Goal: Manage account settings

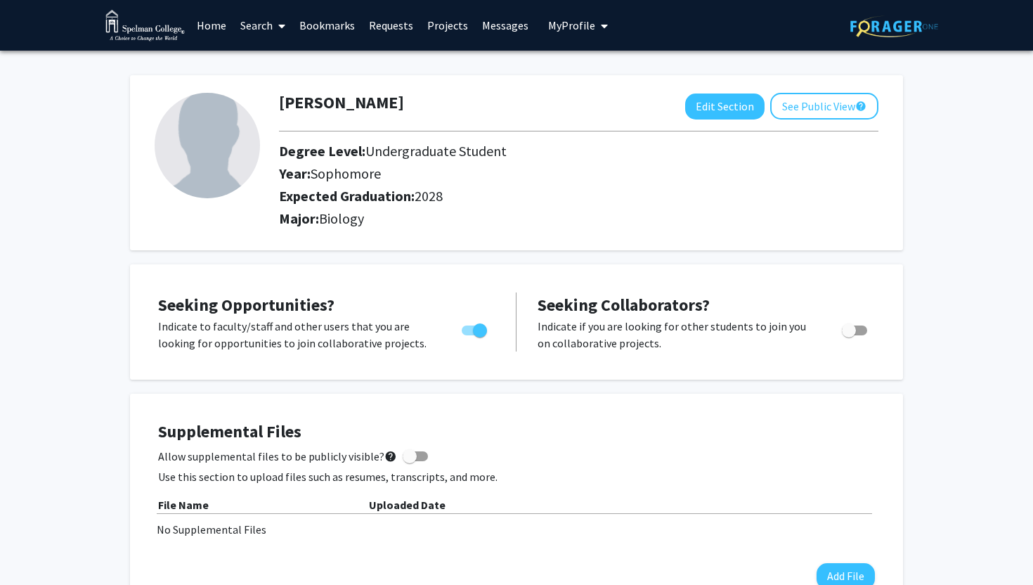
click at [232, 146] on img at bounding box center [207, 145] width 105 height 105
click at [573, 31] on span "My Profile" at bounding box center [571, 25] width 47 height 14
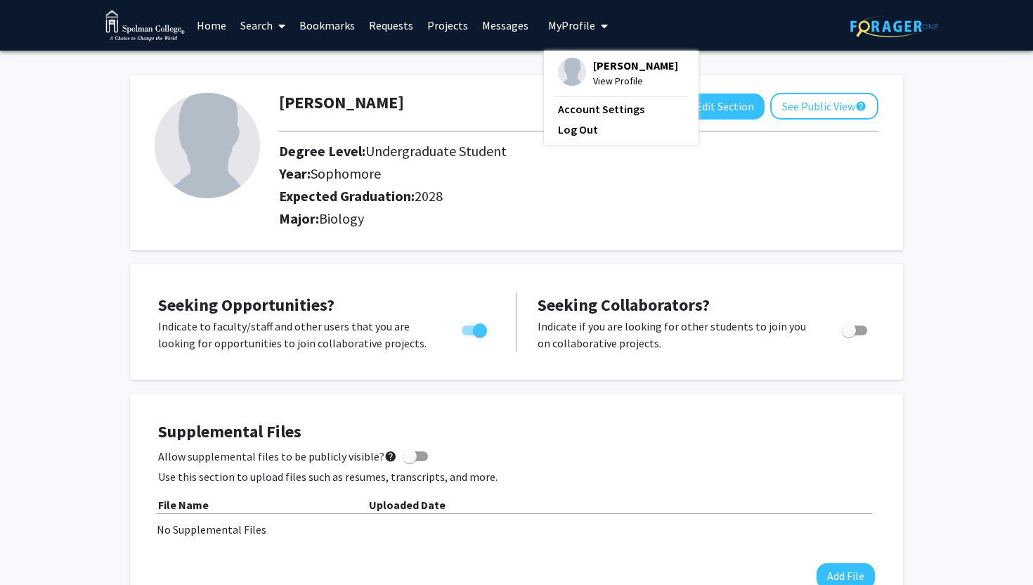
click at [573, 31] on span "My Profile" at bounding box center [571, 25] width 47 height 14
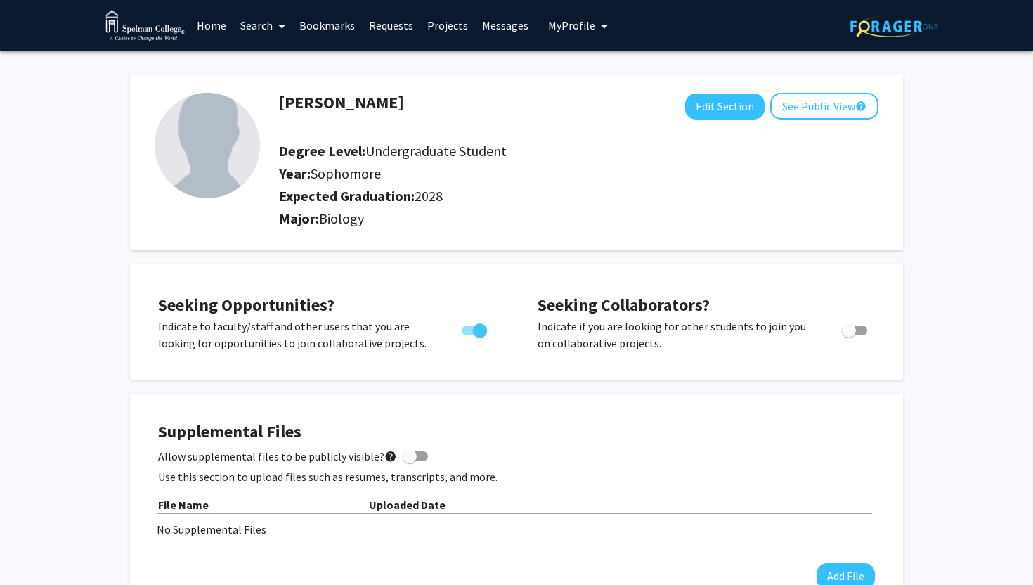
click at [263, 33] on link "Search" at bounding box center [262, 25] width 59 height 49
click at [196, 29] on link "Home" at bounding box center [212, 25] width 44 height 49
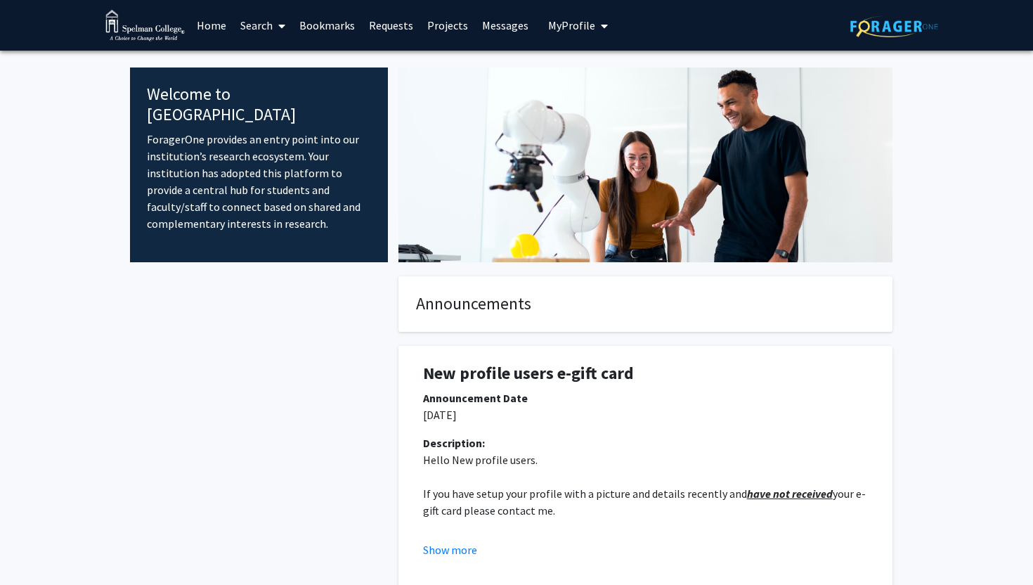
click at [577, 32] on span "My Profile" at bounding box center [571, 25] width 47 height 14
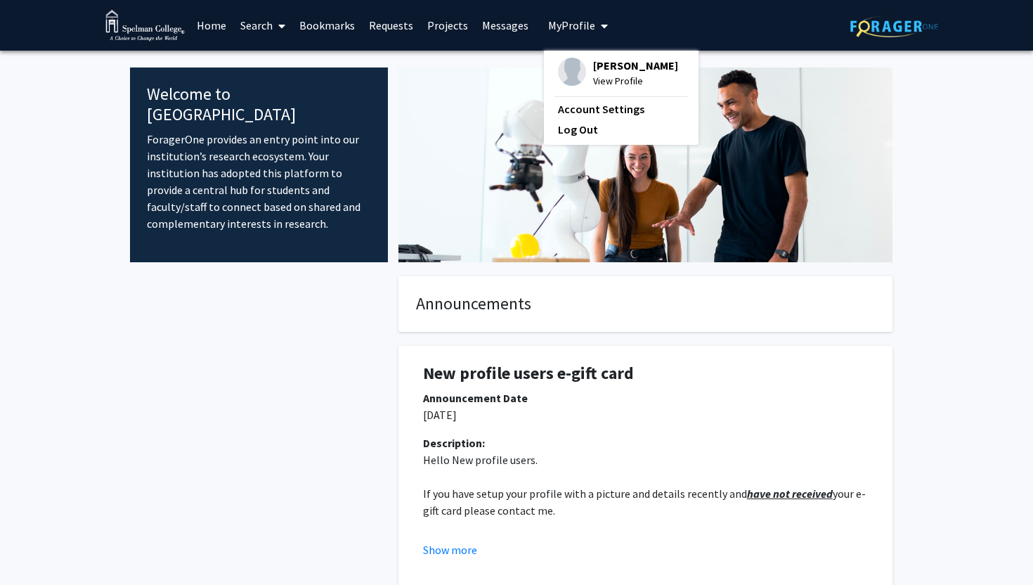
click at [570, 74] on img at bounding box center [572, 72] width 28 height 28
